Goal: Task Accomplishment & Management: Complete application form

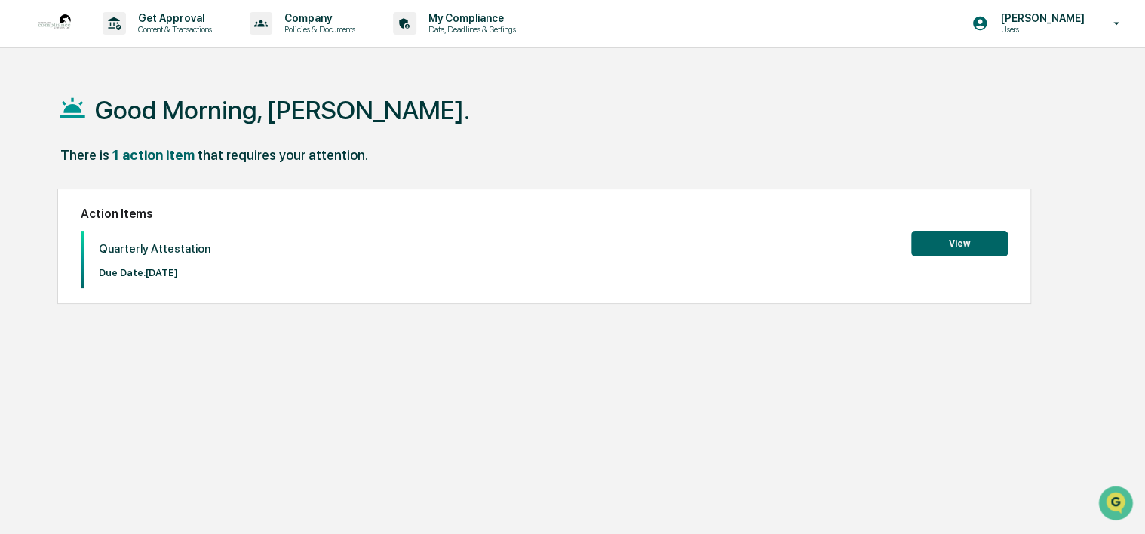
click at [974, 250] on button "View" at bounding box center [959, 244] width 97 height 26
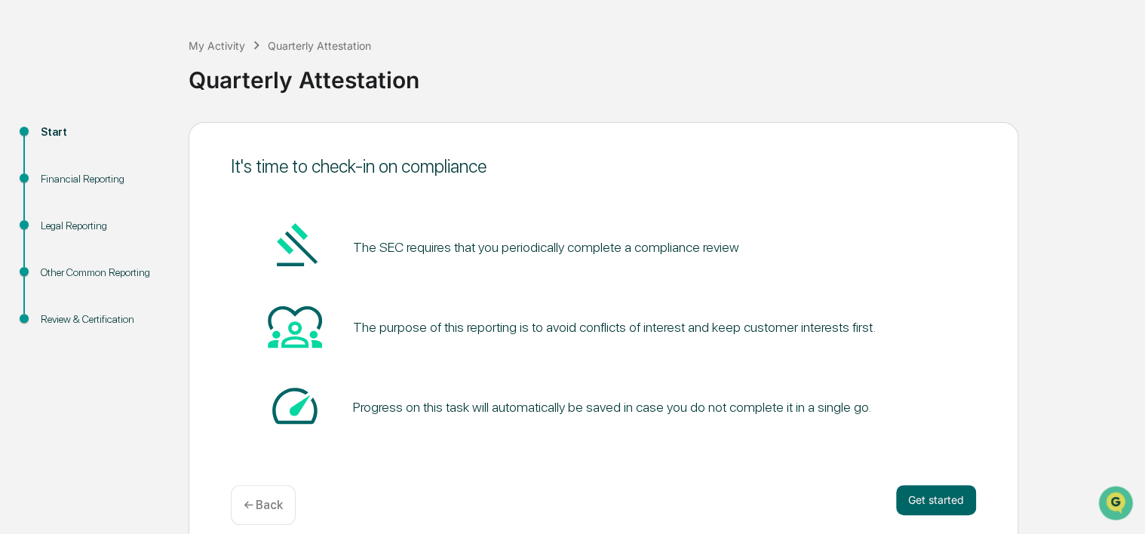
scroll to position [72, 0]
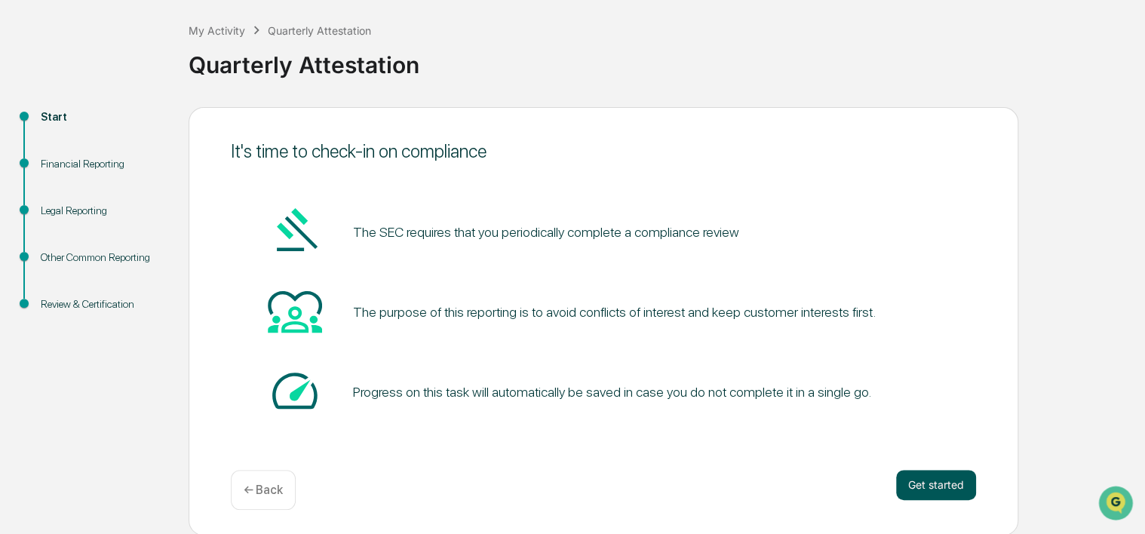
click at [953, 489] on button "Get started" at bounding box center [936, 485] width 80 height 30
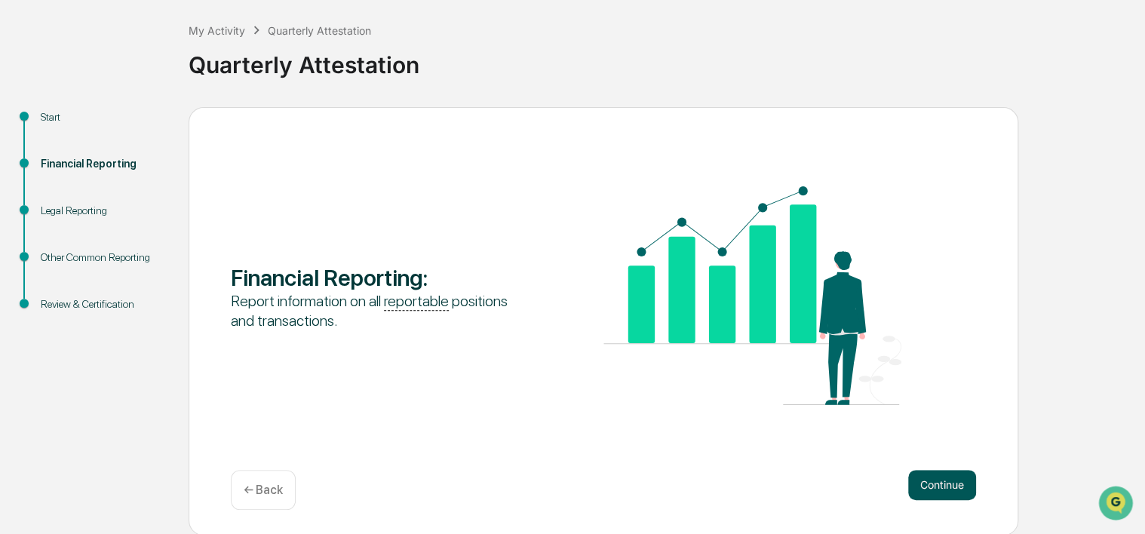
click at [953, 487] on button "Continue" at bounding box center [942, 485] width 68 height 30
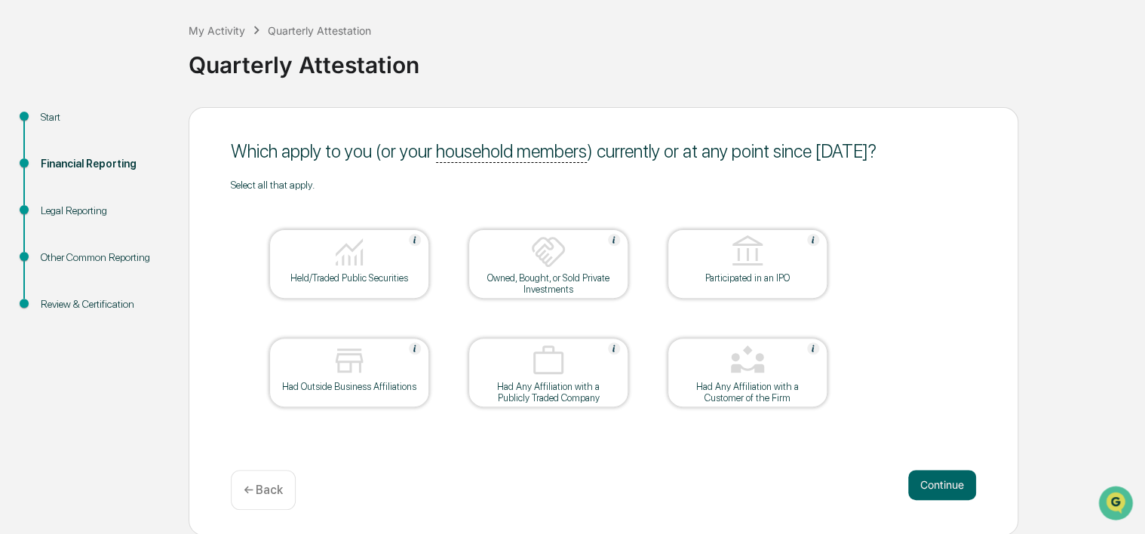
click at [953, 487] on button "Continue" at bounding box center [942, 485] width 68 height 30
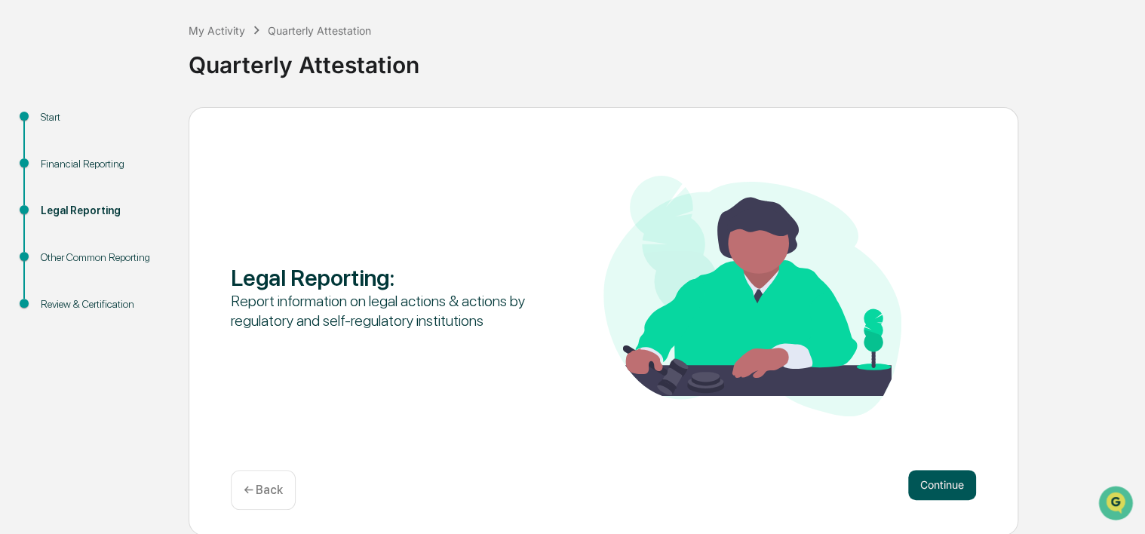
click at [922, 481] on button "Continue" at bounding box center [942, 485] width 68 height 30
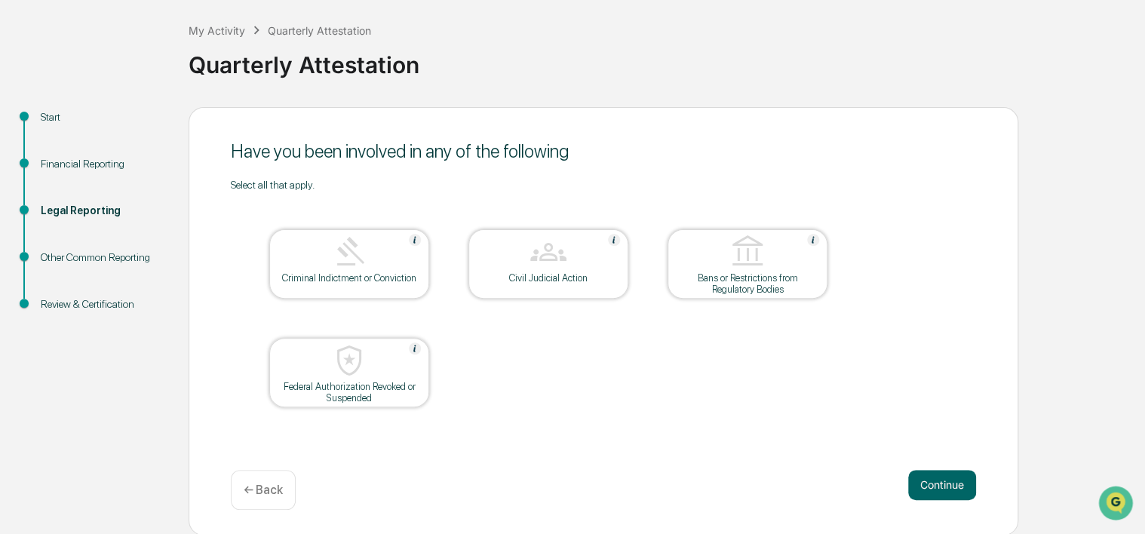
drag, startPoint x: 922, startPoint y: 481, endPoint x: 800, endPoint y: 456, distance: 124.1
click at [800, 456] on div "Have you been involved in any of the following Select all that apply. Criminal …" at bounding box center [604, 321] width 830 height 428
click at [932, 487] on button "Continue" at bounding box center [942, 485] width 68 height 30
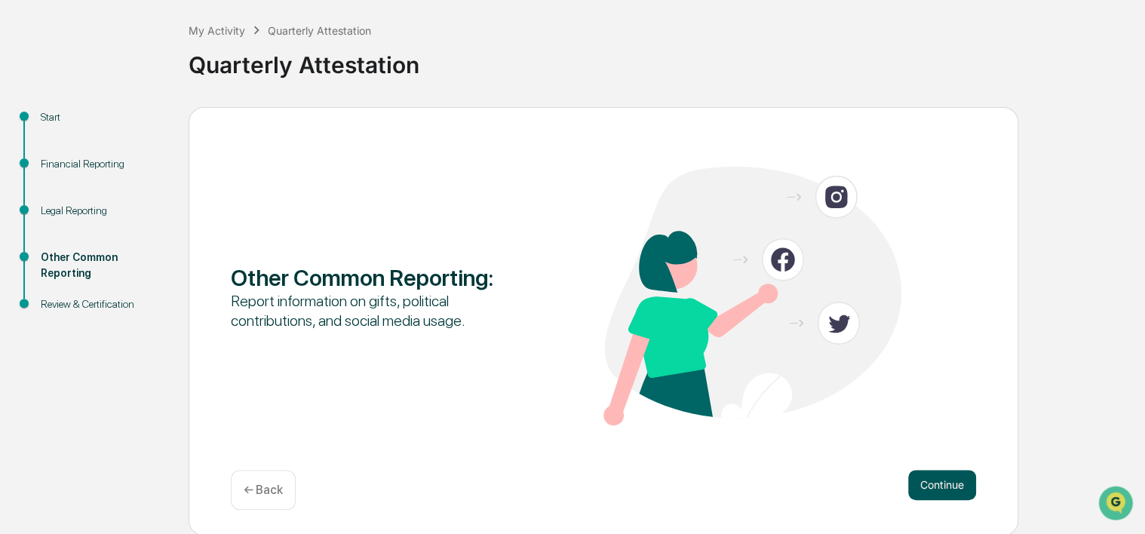
click at [948, 483] on button "Continue" at bounding box center [942, 485] width 68 height 30
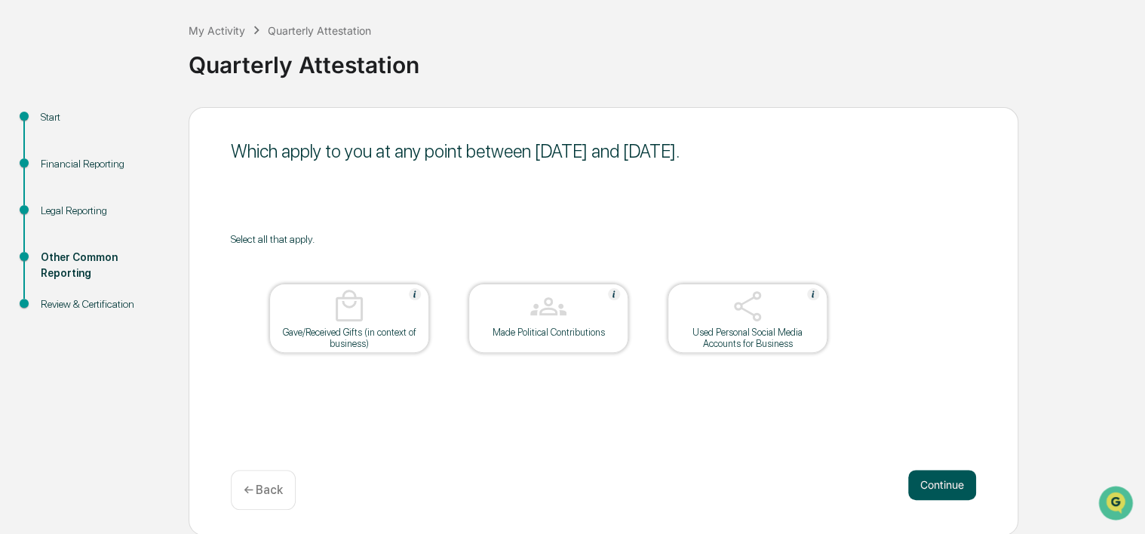
click at [925, 483] on button "Continue" at bounding box center [942, 485] width 68 height 30
